Goal: Transaction & Acquisition: Purchase product/service

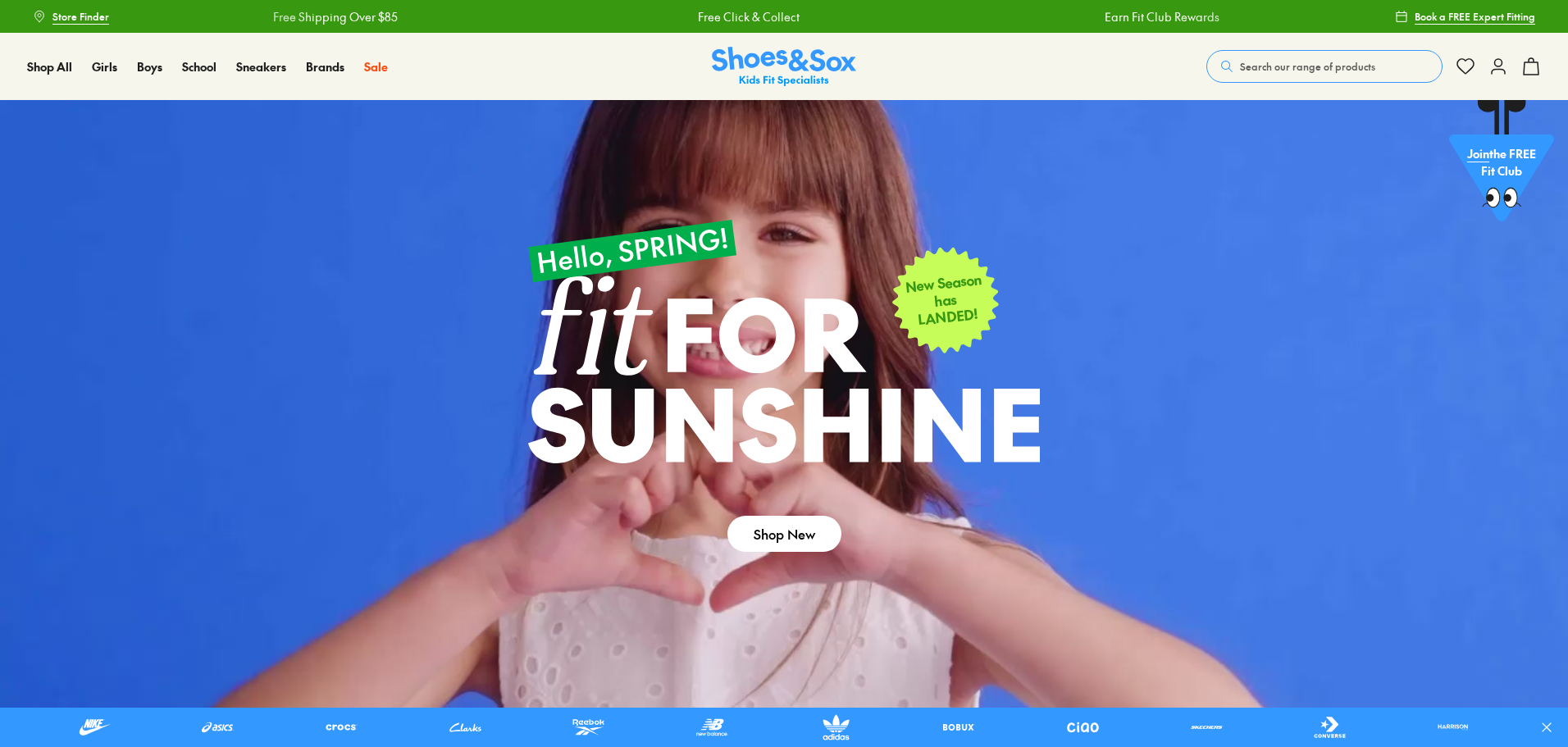
click at [1303, 68] on span "Search our range of products" at bounding box center [1307, 66] width 135 height 15
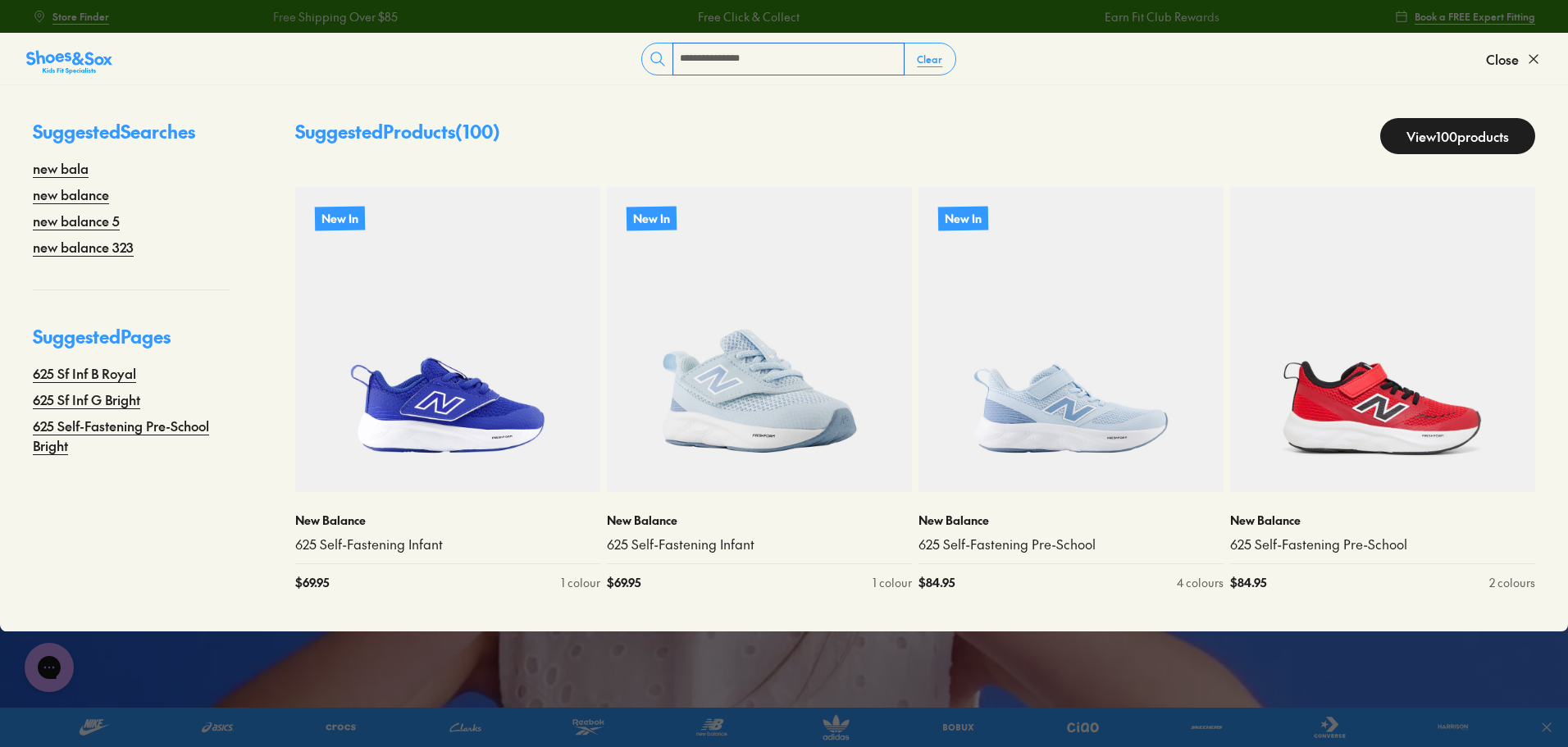
type input "**********"
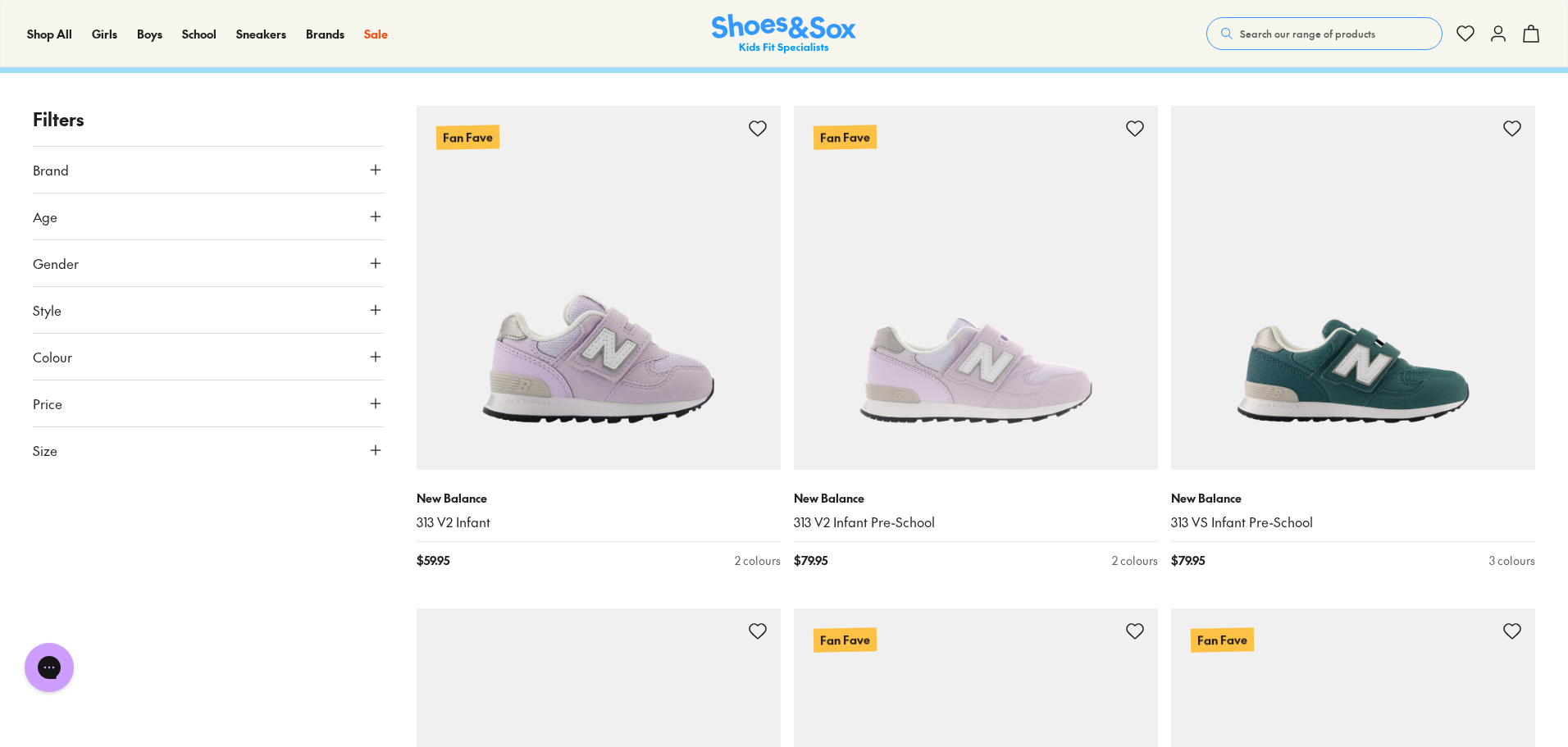
scroll to position [82, 0]
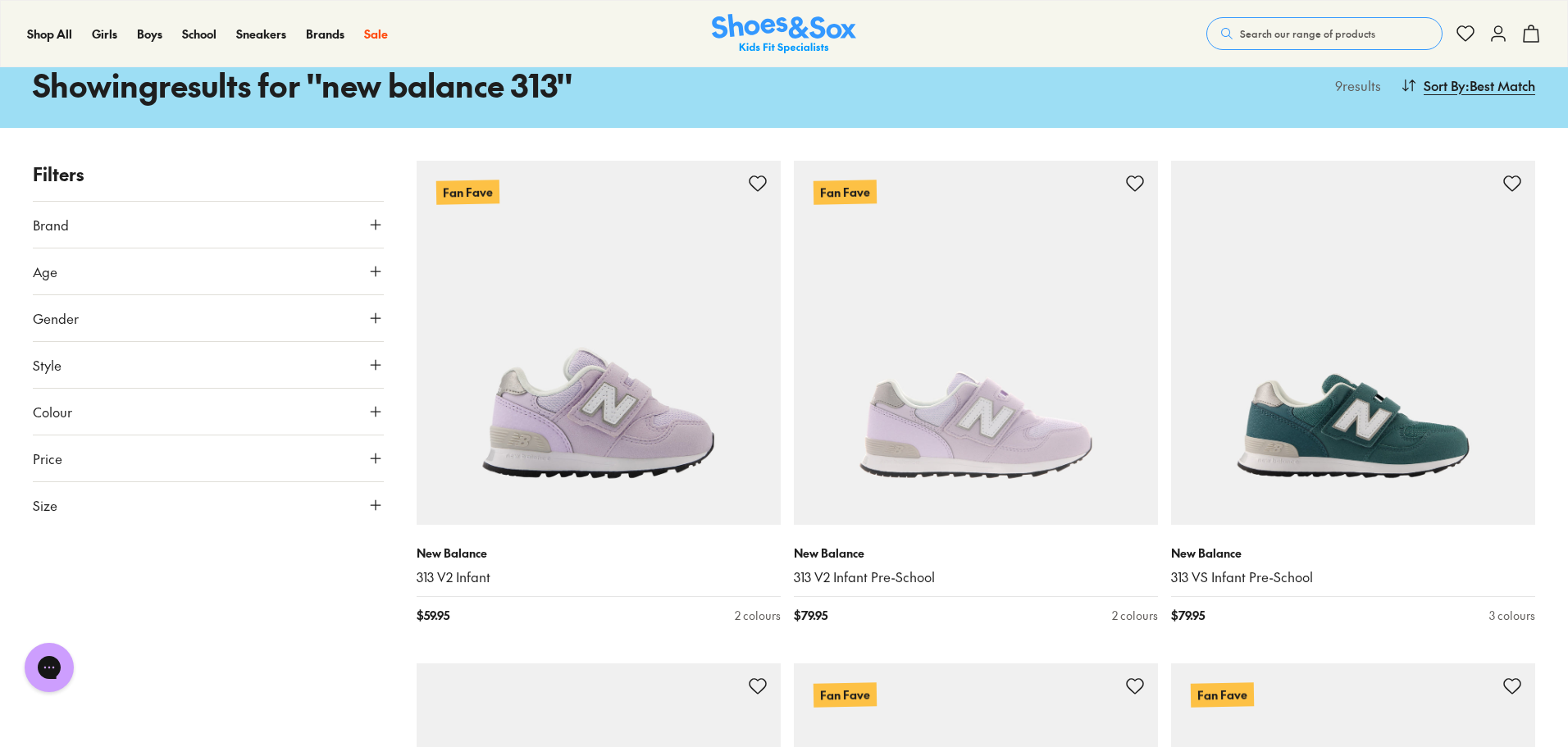
click at [169, 251] on button "Age" at bounding box center [208, 272] width 351 height 46
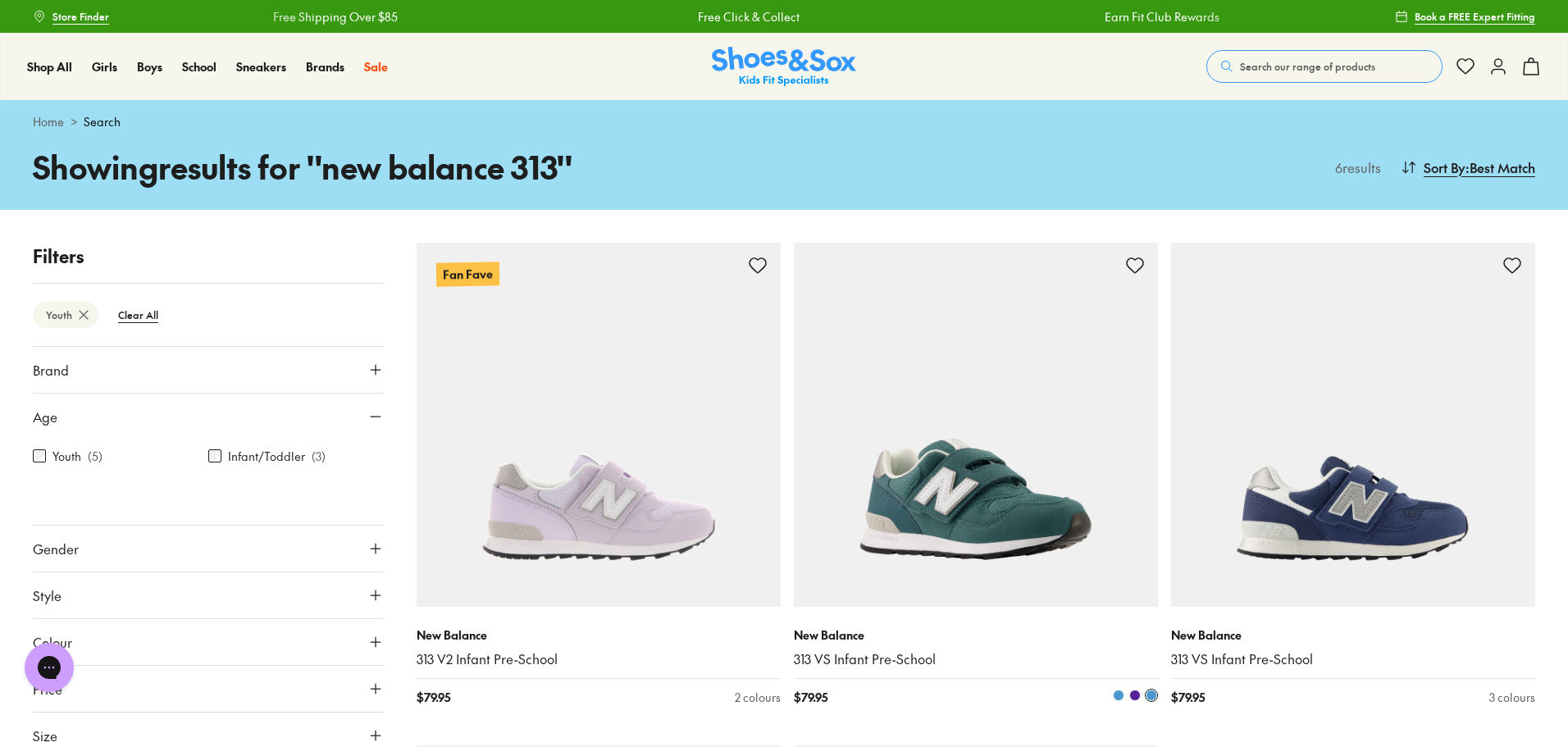
click at [965, 475] on img at bounding box center [976, 425] width 364 height 364
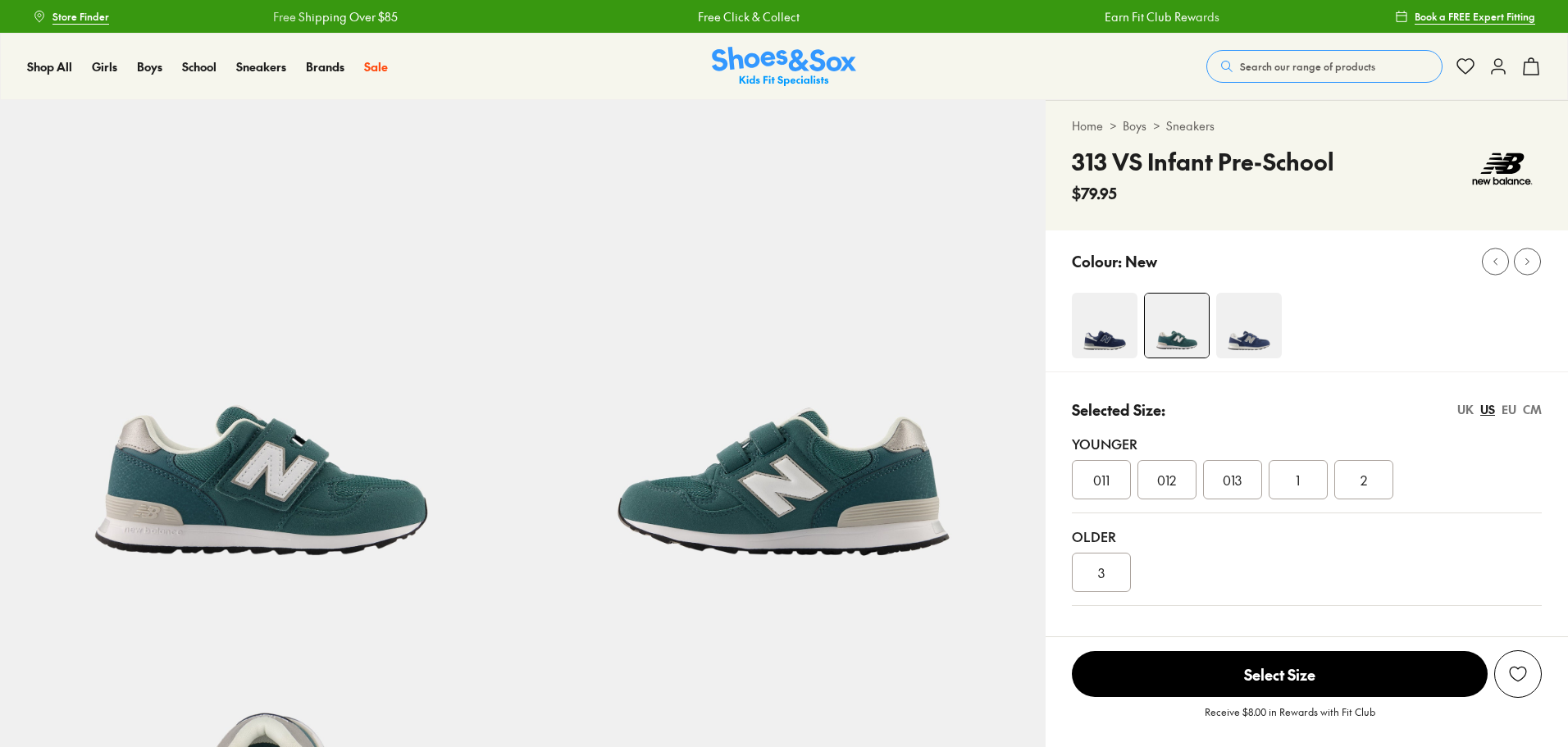
select select "*"
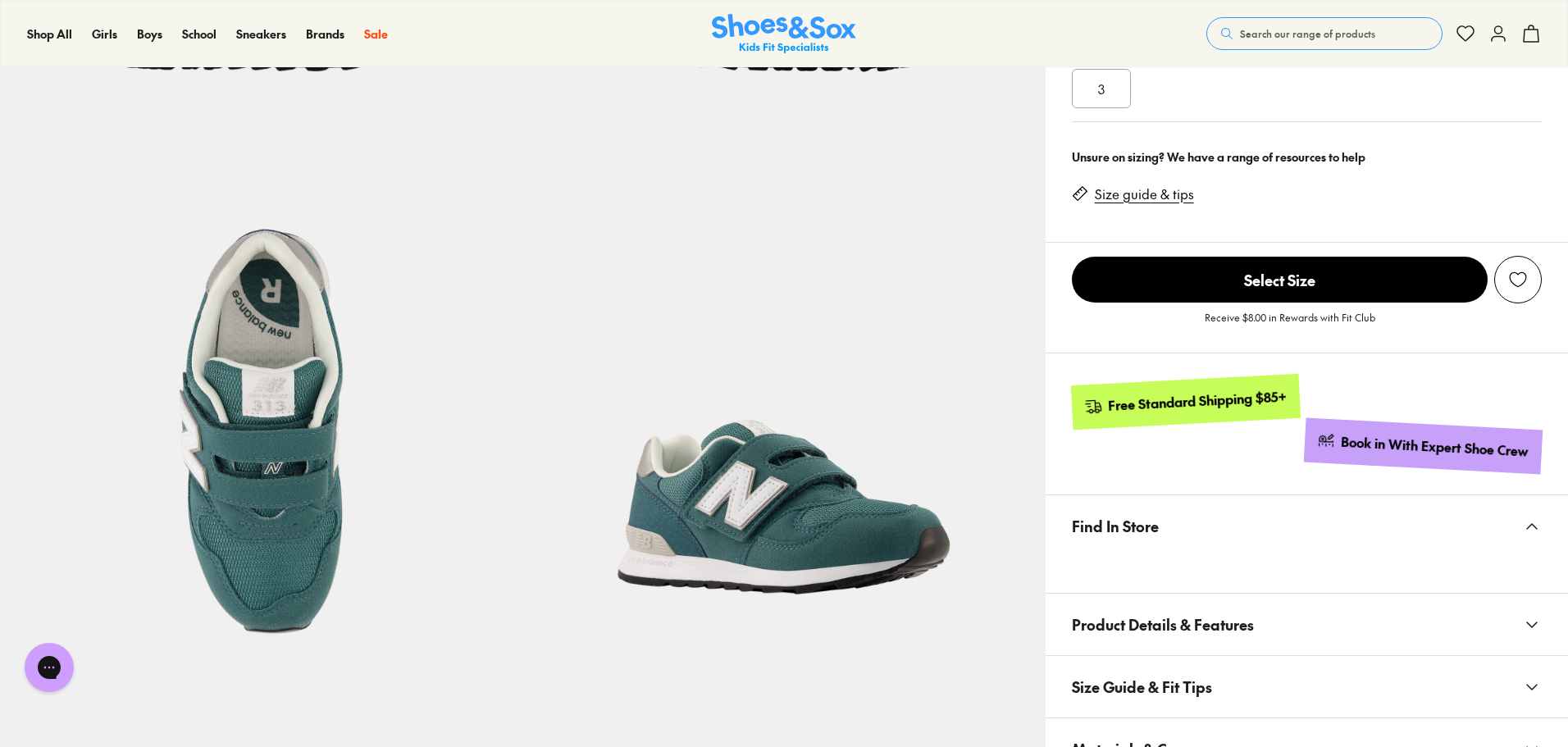
scroll to position [574, 0]
